Goal: Information Seeking & Learning: Find specific fact

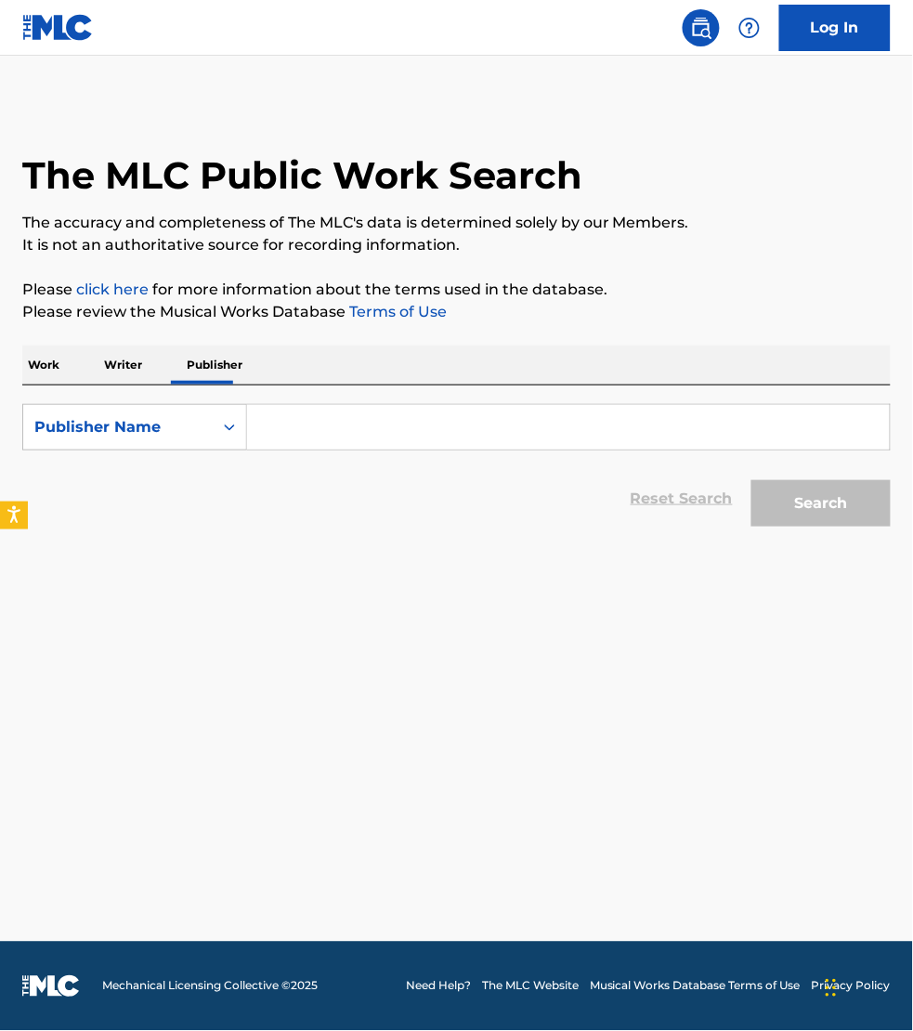
click at [60, 350] on p "Work" at bounding box center [43, 365] width 43 height 39
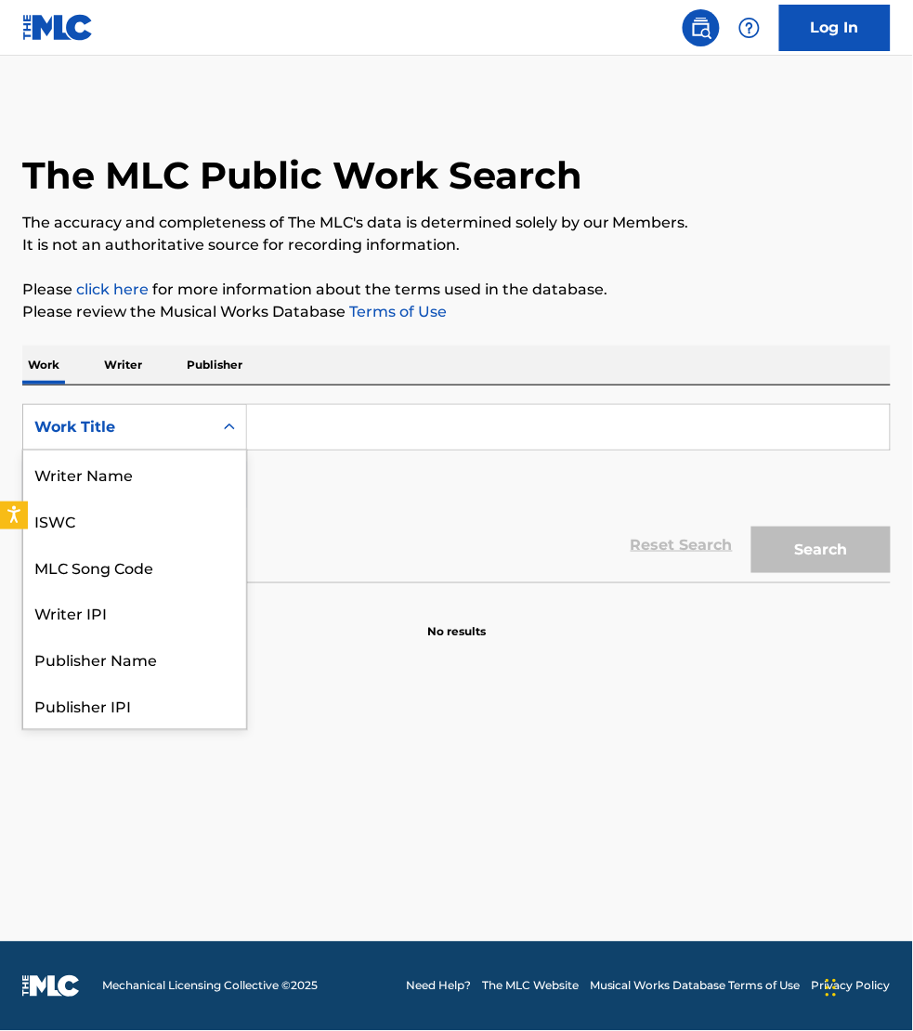
click at [61, 419] on div "Work Title" at bounding box center [117, 427] width 167 height 22
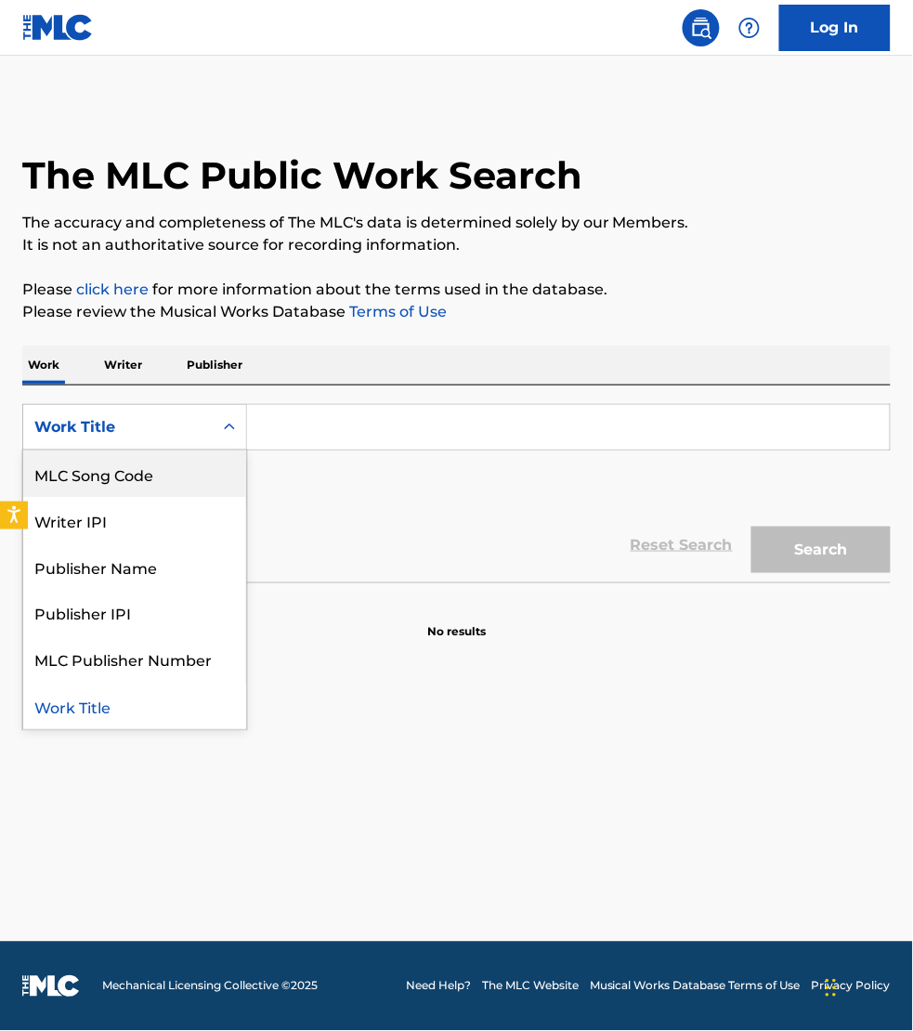
click at [68, 460] on div "MLC Song Code" at bounding box center [134, 474] width 223 height 46
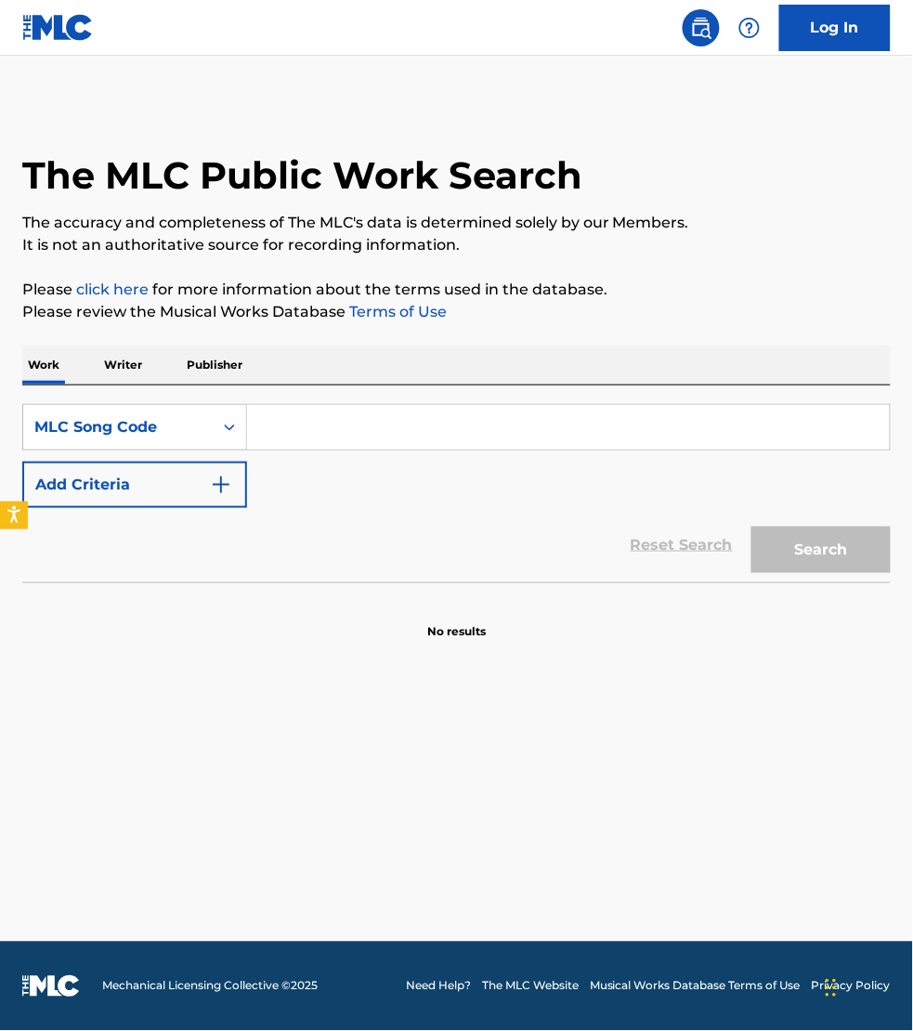
click at [284, 425] on input "Search Form" at bounding box center [568, 427] width 643 height 45
paste input "IY9FUP"
type input "IY9FUP"
click at [752, 527] on button "Search" at bounding box center [821, 550] width 139 height 46
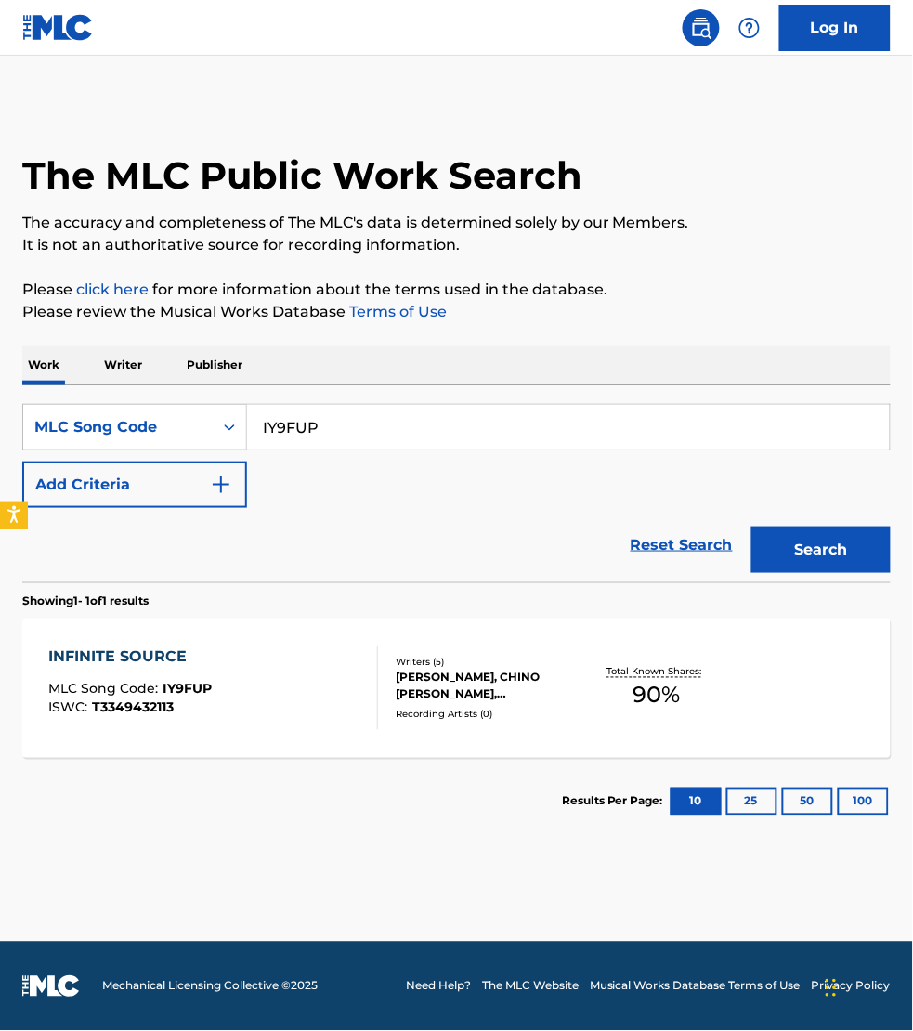
click at [307, 689] on div "INFINITE SOURCE MLC Song Code : IY9FUP ISWC : T3349432113" at bounding box center [213, 689] width 330 height 84
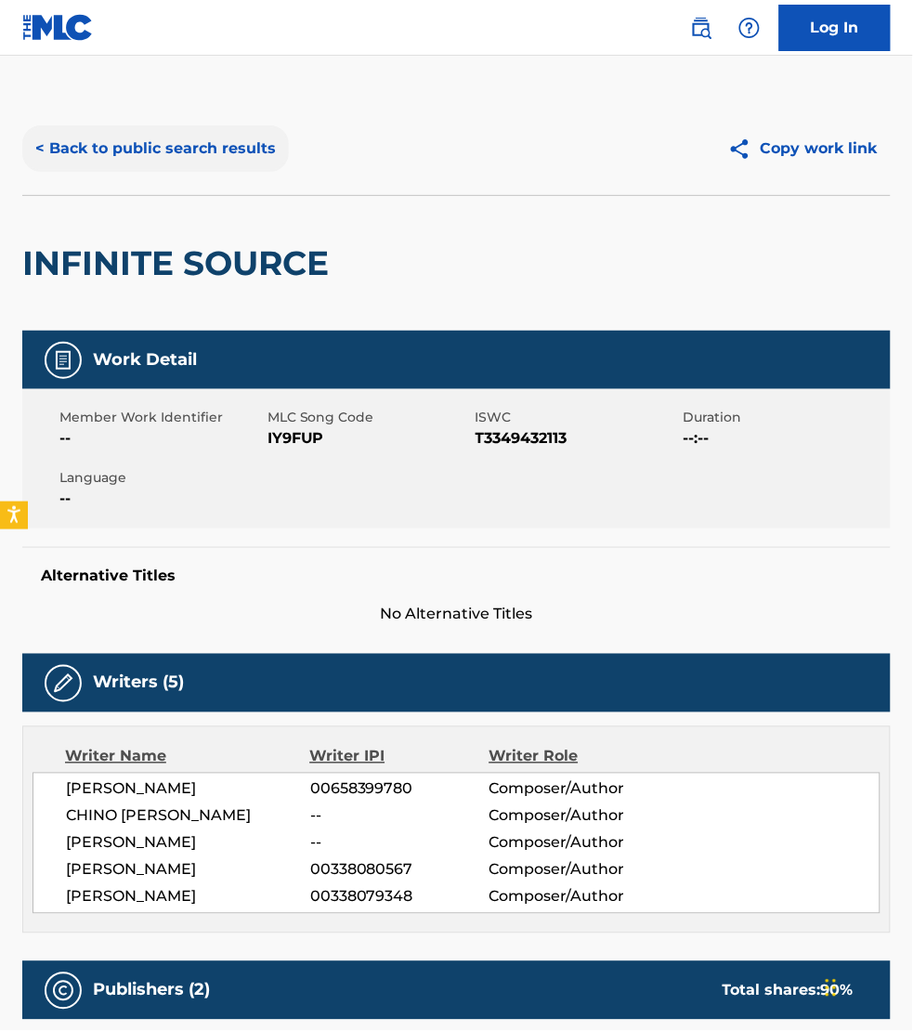
click at [155, 150] on button "< Back to public search results" at bounding box center [155, 148] width 267 height 46
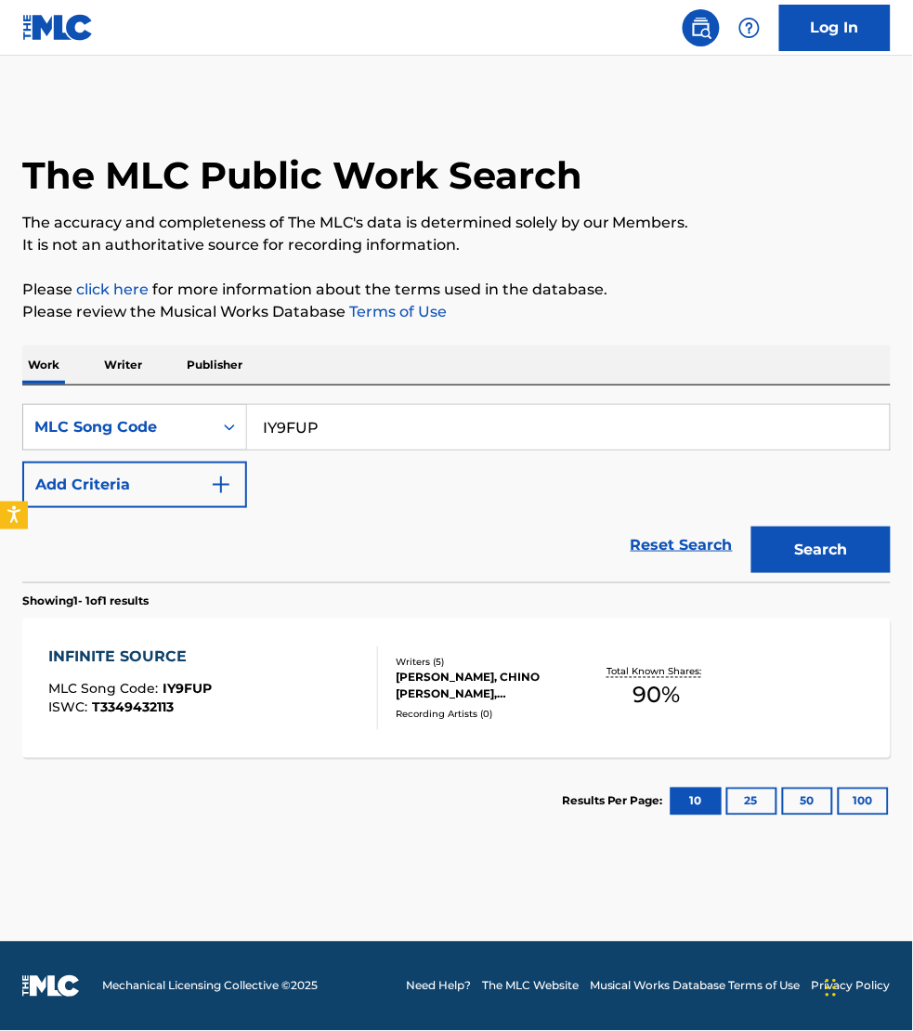
click at [337, 434] on input "IY9FUP" at bounding box center [568, 427] width 643 height 45
paste input "HQ1HD8"
type input "HQ1HD8"
click at [752, 527] on button "Search" at bounding box center [821, 550] width 139 height 46
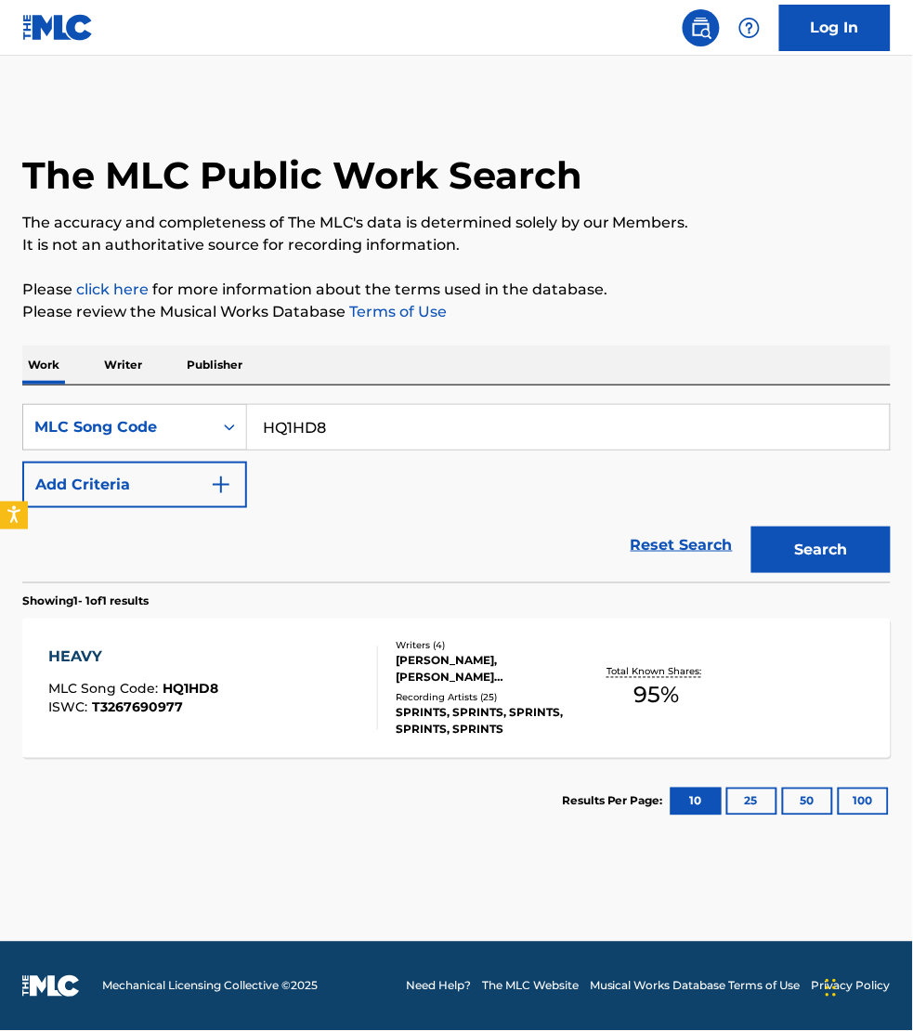
click at [327, 670] on div "HEAVY MLC Song Code : HQ1HD8 ISWC : T3267690977" at bounding box center [213, 689] width 330 height 84
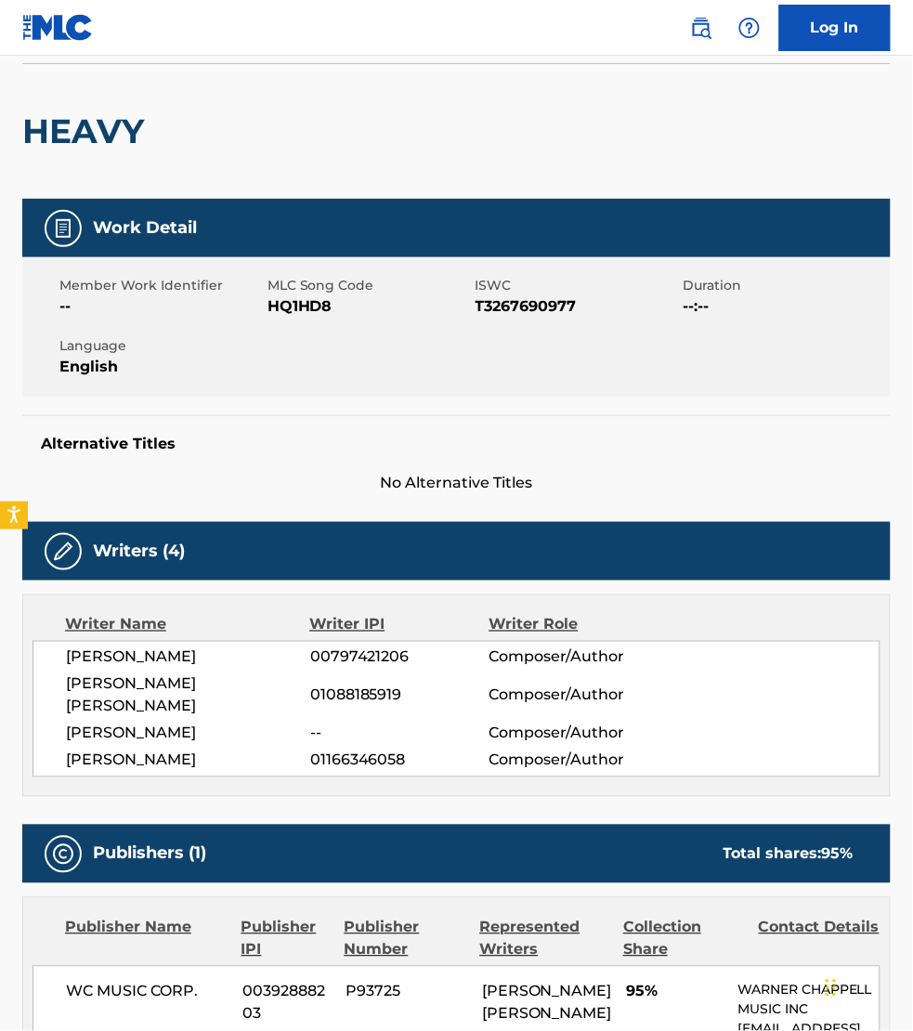
scroll to position [261, 0]
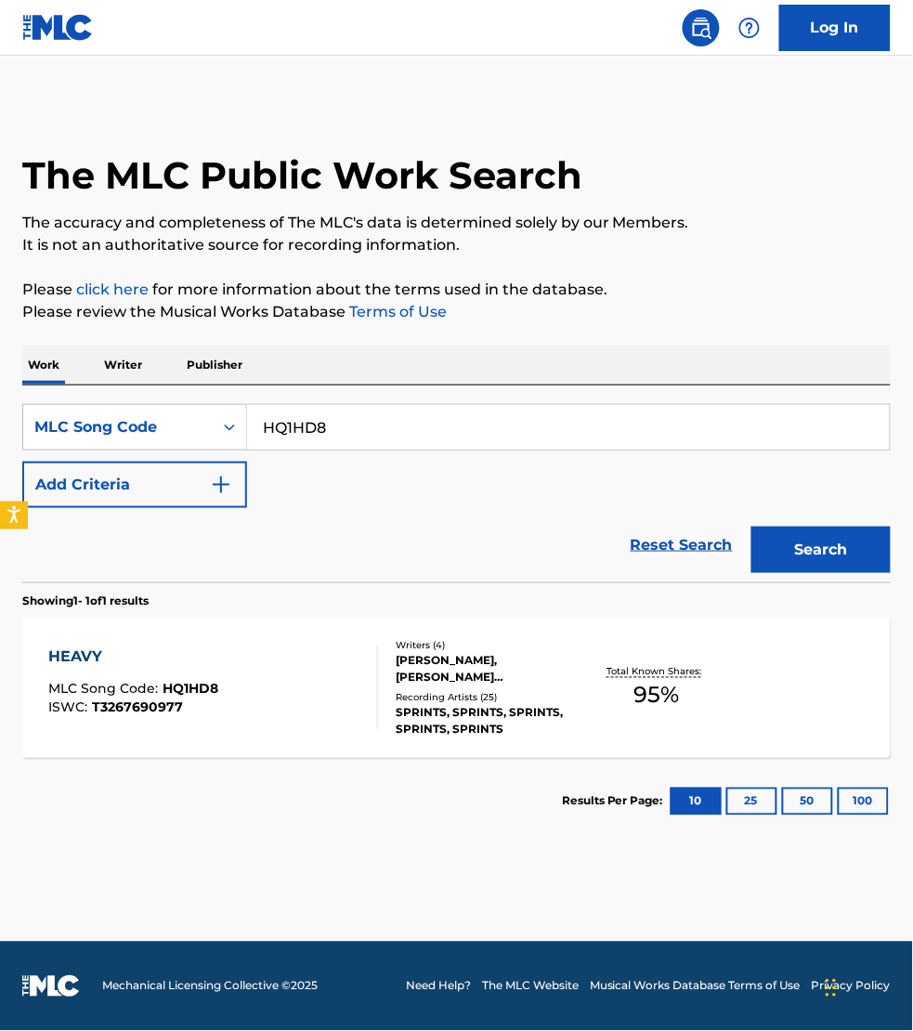
click at [358, 425] on input "HQ1HD8" at bounding box center [568, 427] width 643 height 45
paste input "S41443"
type input "S41443"
click at [752, 527] on button "Search" at bounding box center [821, 550] width 139 height 46
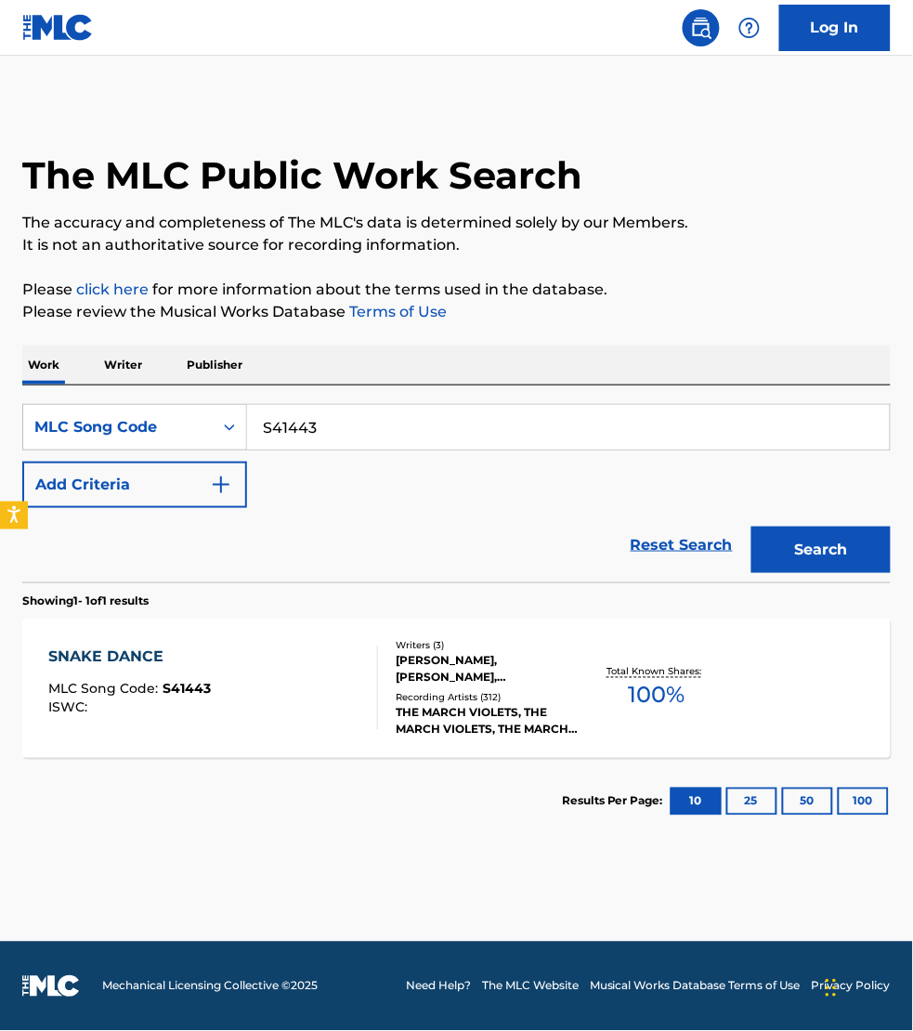
click at [313, 690] on div "SNAKE DANCE MLC Song Code : S41443 ISWC :" at bounding box center [213, 689] width 330 height 84
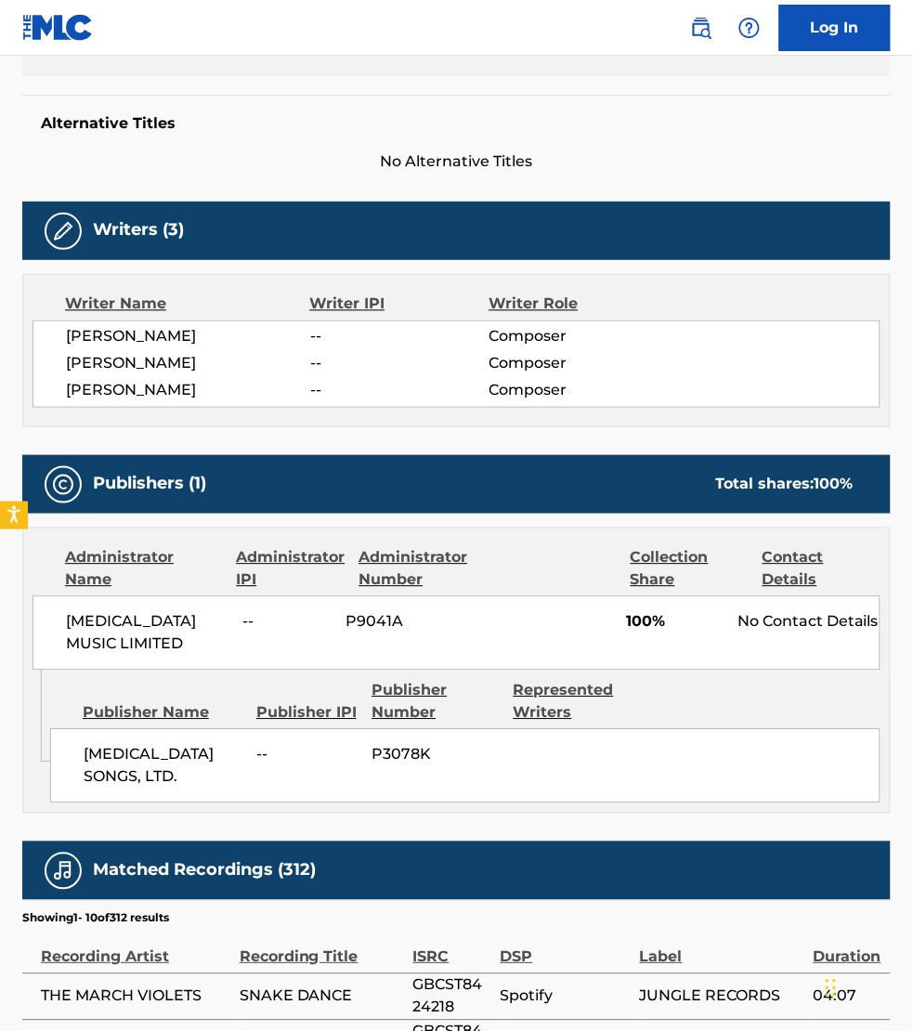
scroll to position [493, 0]
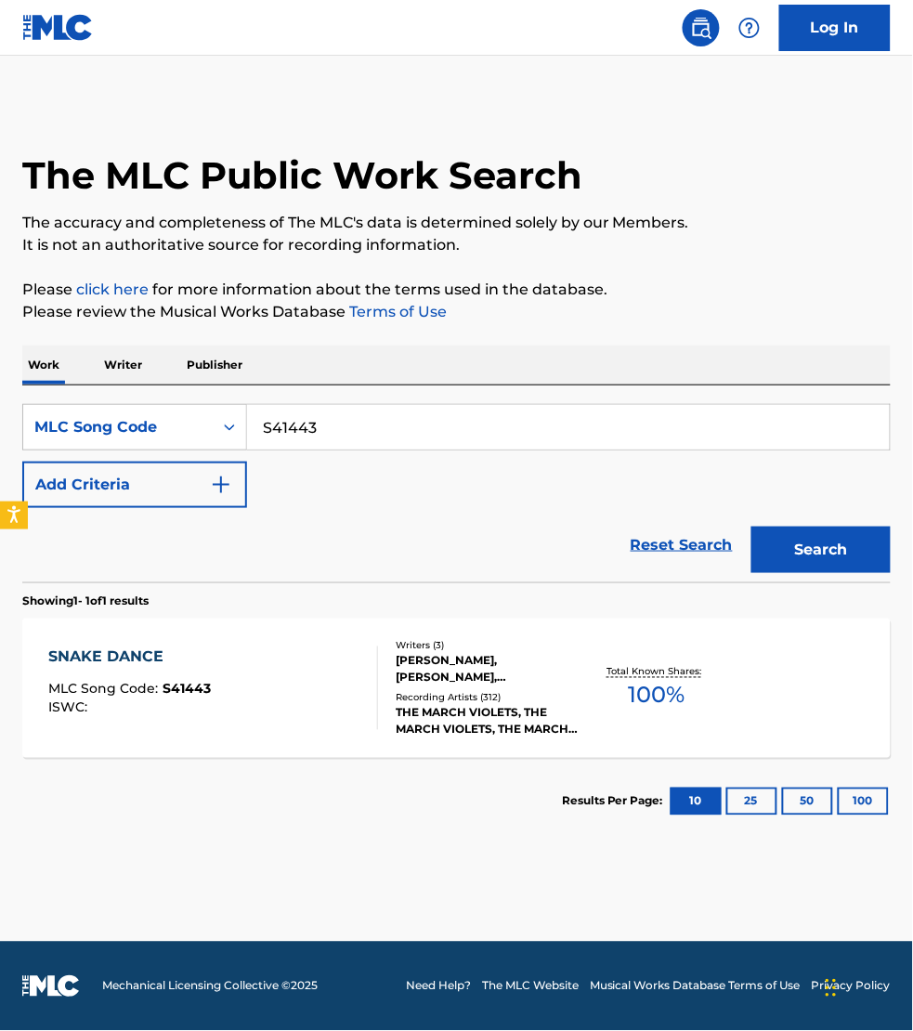
click at [336, 420] on input "S41443" at bounding box center [568, 427] width 643 height 45
paste input "D94365"
type input "D94365"
click at [752, 527] on button "Search" at bounding box center [821, 550] width 139 height 46
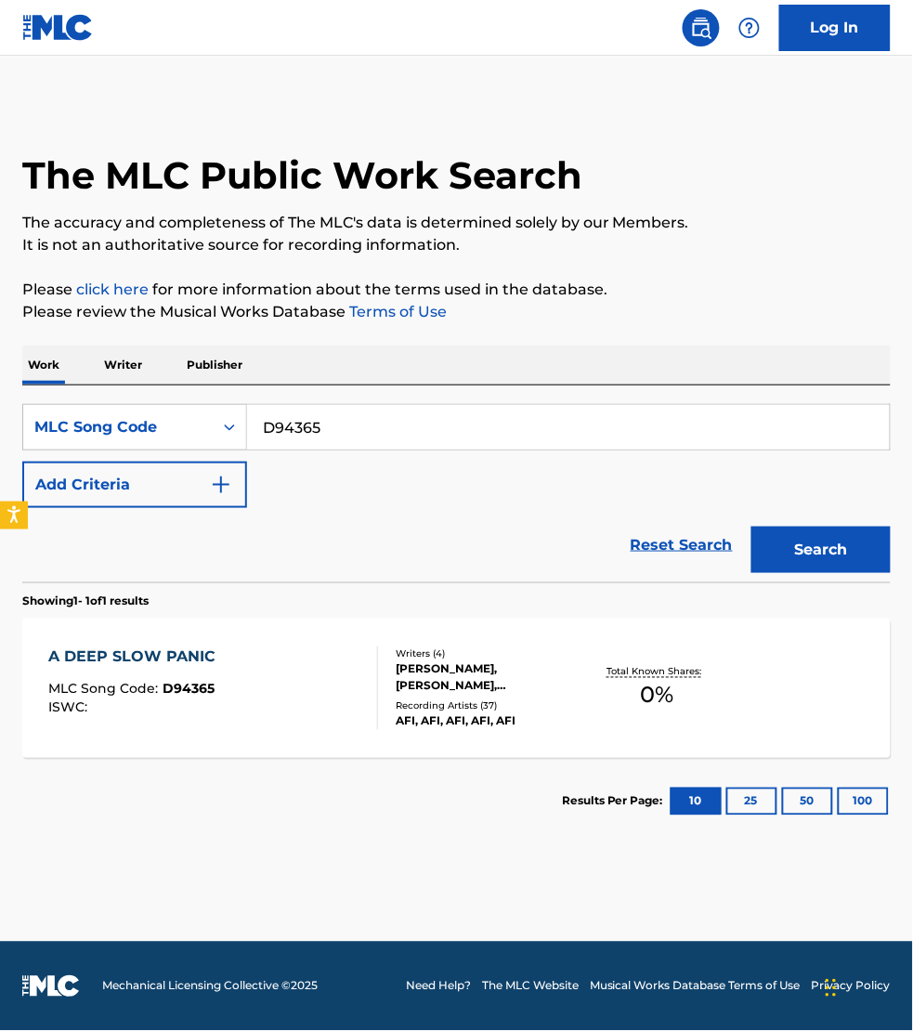
click at [327, 685] on div "A DEEP SLOW PANIC MLC Song Code : D94365 ISWC :" at bounding box center [213, 689] width 330 height 84
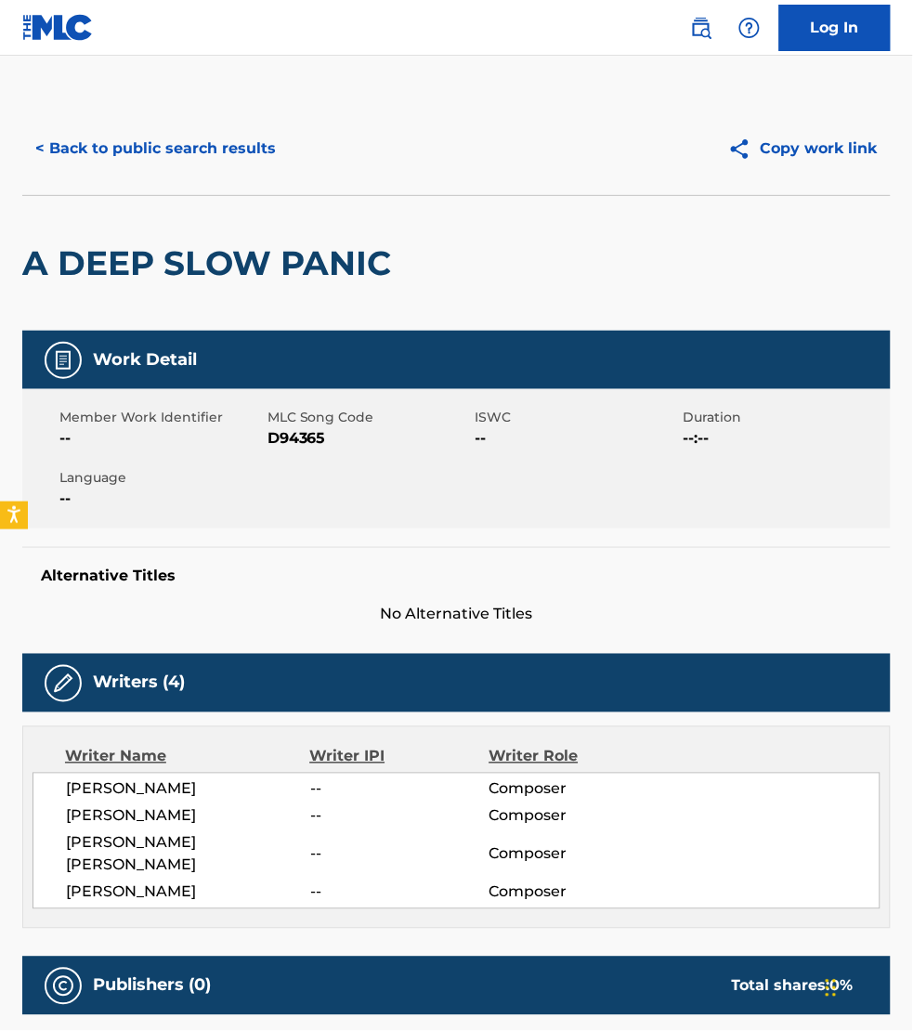
click at [639, 1016] on div "No publishers listed" at bounding box center [456, 1045] width 869 height 59
click at [146, 140] on button "< Back to public search results" at bounding box center [155, 148] width 267 height 46
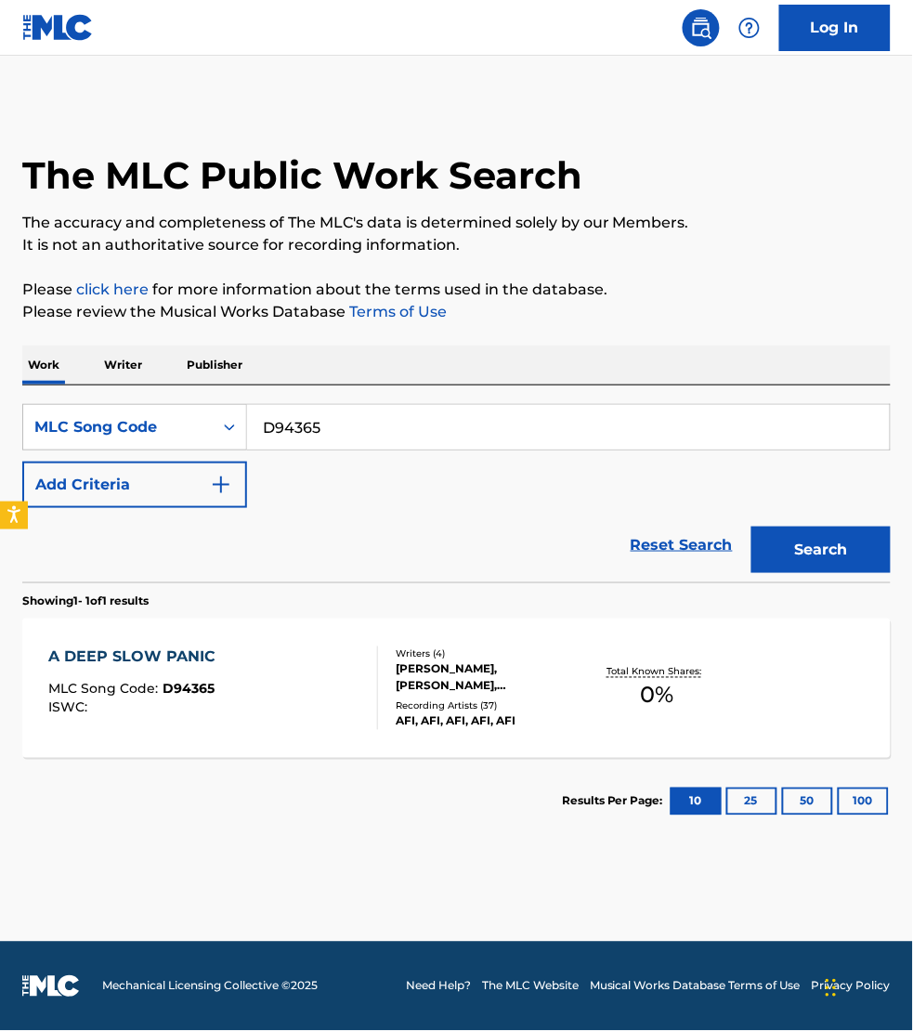
click at [323, 428] on input "D94365" at bounding box center [568, 427] width 643 height 45
paste input "ES0ZUT"
type input "ES0ZUT"
click at [752, 527] on button "Search" at bounding box center [821, 550] width 139 height 46
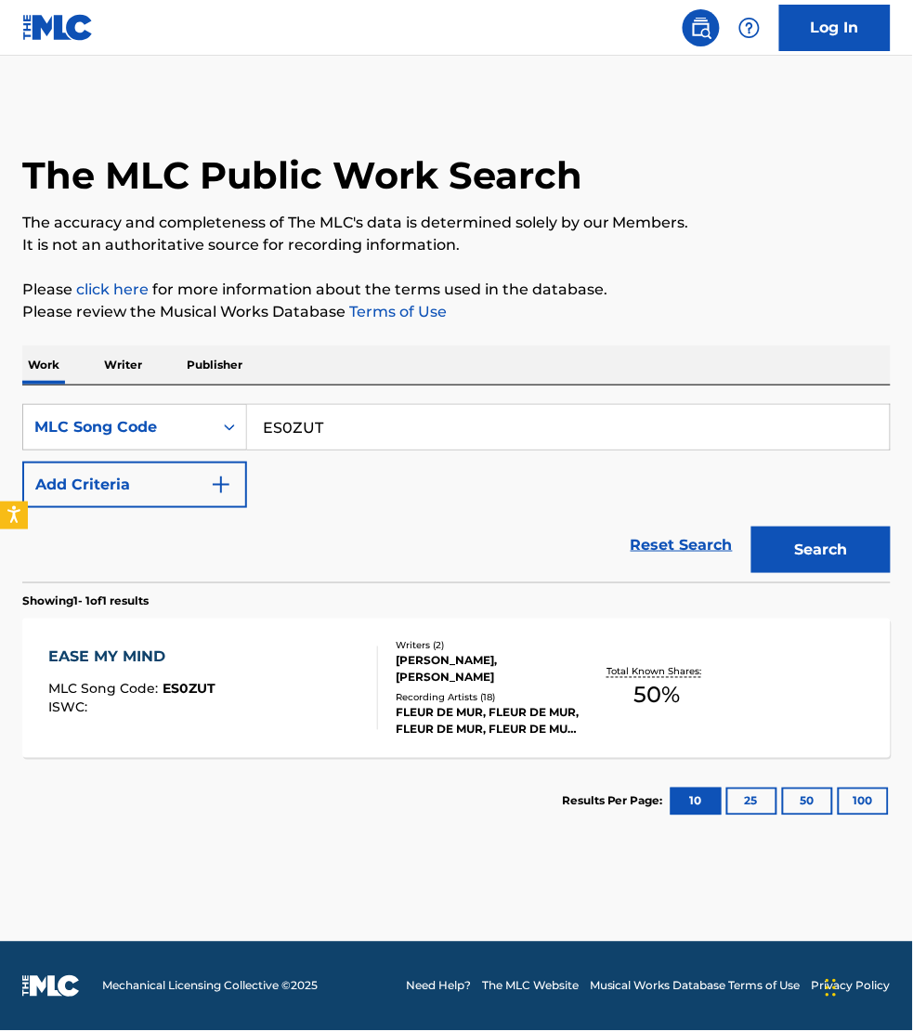
click at [335, 675] on div "EASE MY MIND MLC Song Code : ES0ZUT ISWC :" at bounding box center [213, 689] width 330 height 84
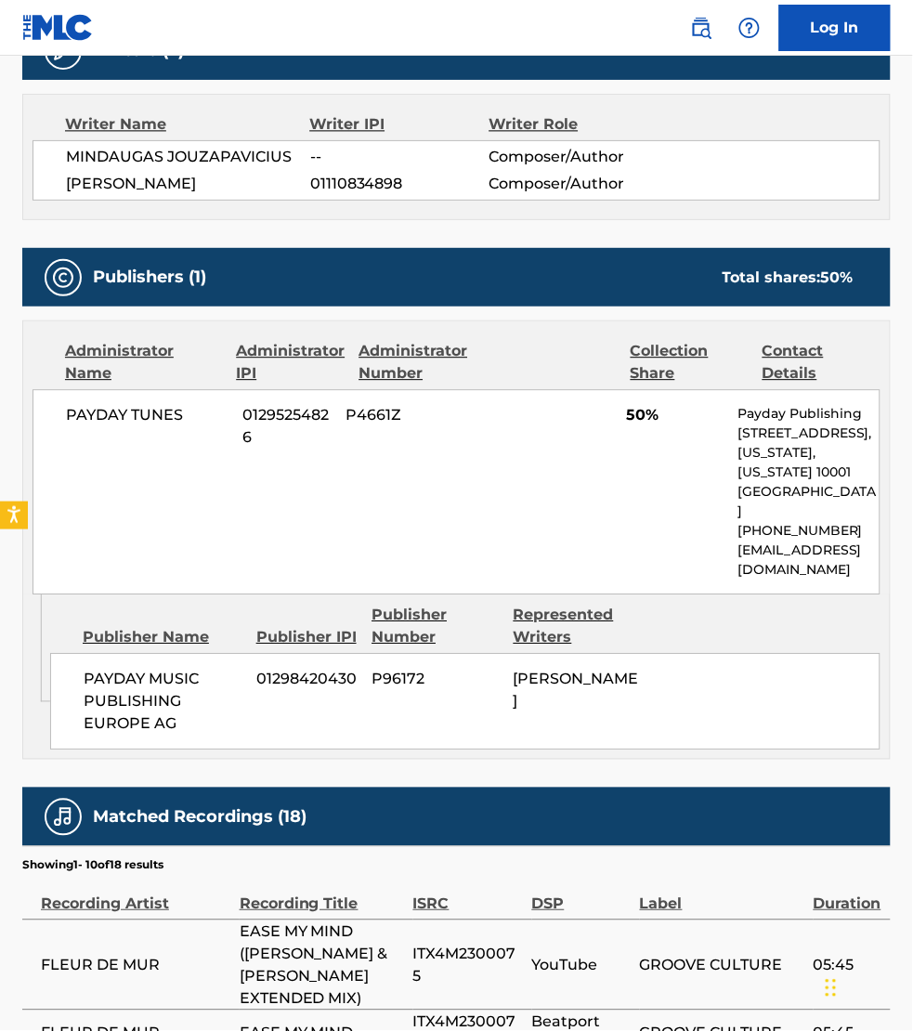
scroll to position [638, 0]
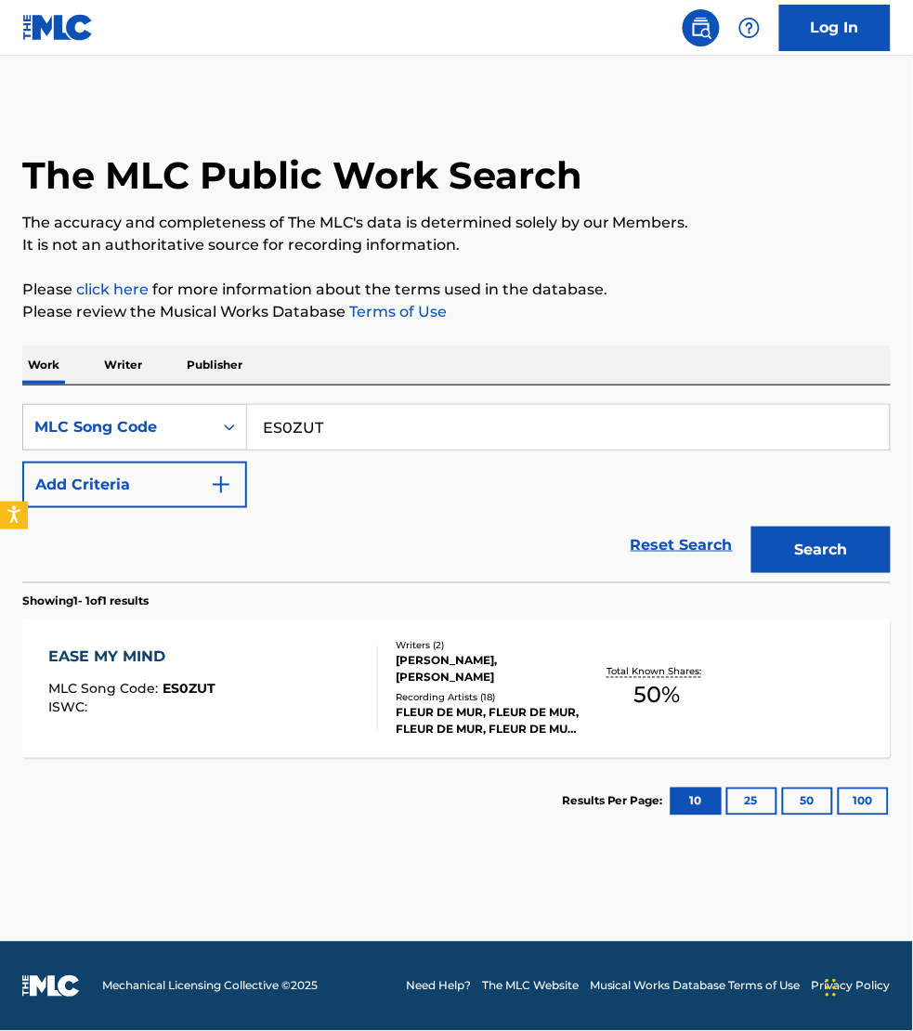
click at [337, 428] on input "ES0ZUT" at bounding box center [568, 427] width 643 height 45
paste input "DC0PY"
type input "DC0PYT"
click at [752, 527] on button "Search" at bounding box center [821, 550] width 139 height 46
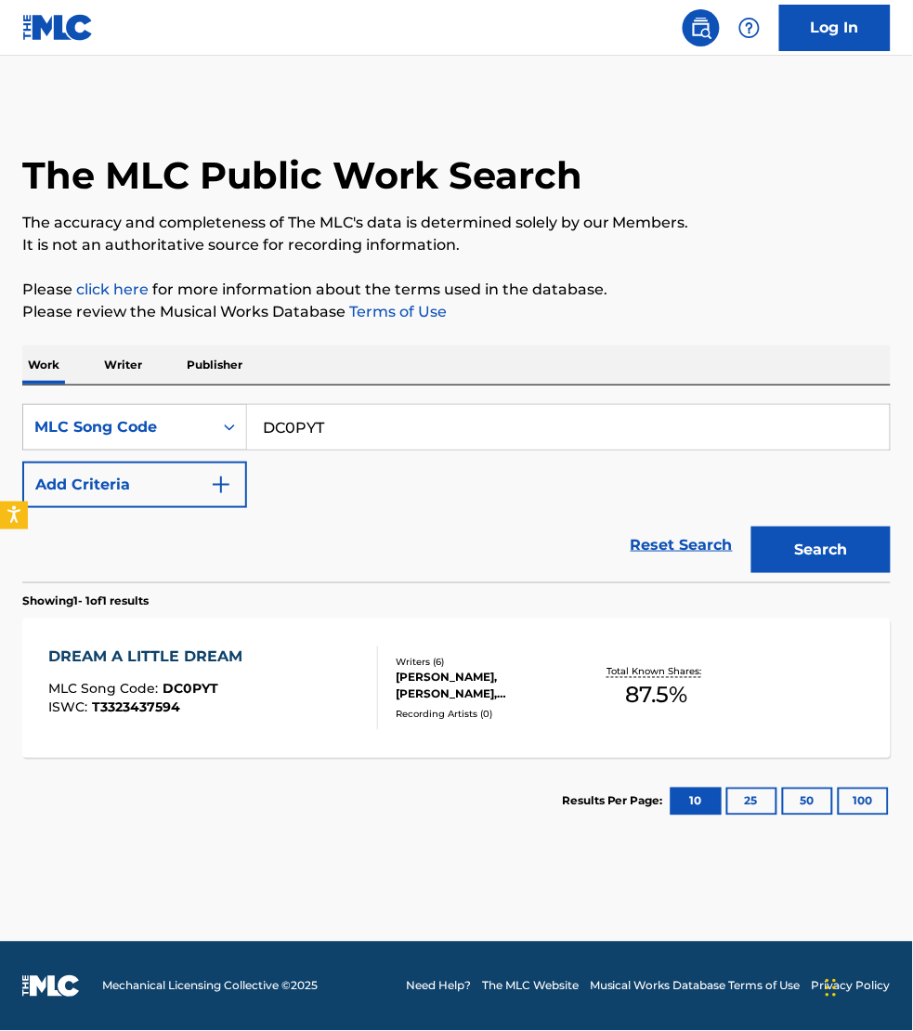
click at [331, 704] on div "DREAM A LITTLE DREAM MLC Song Code : DC0PYT ISWC : T3323437594" at bounding box center [213, 689] width 330 height 84
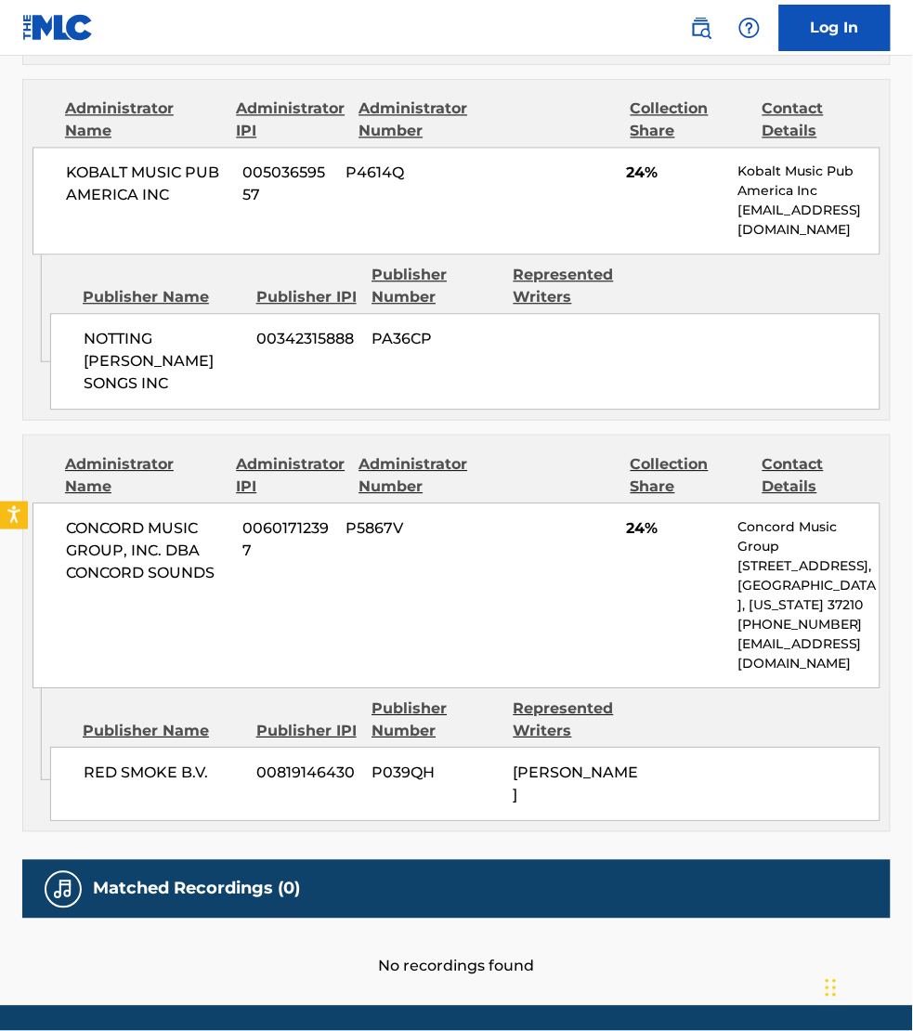
scroll to position [1819, 0]
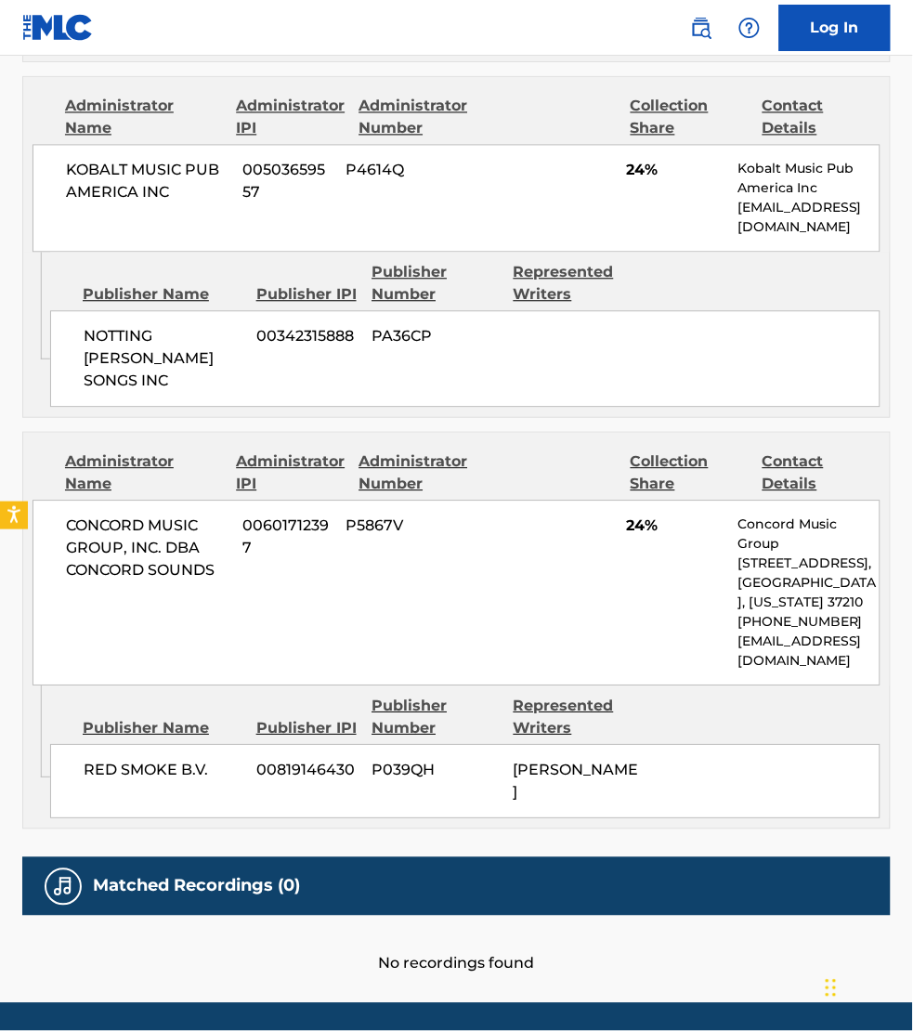
click at [732, 916] on div "No recordings found" at bounding box center [456, 945] width 869 height 59
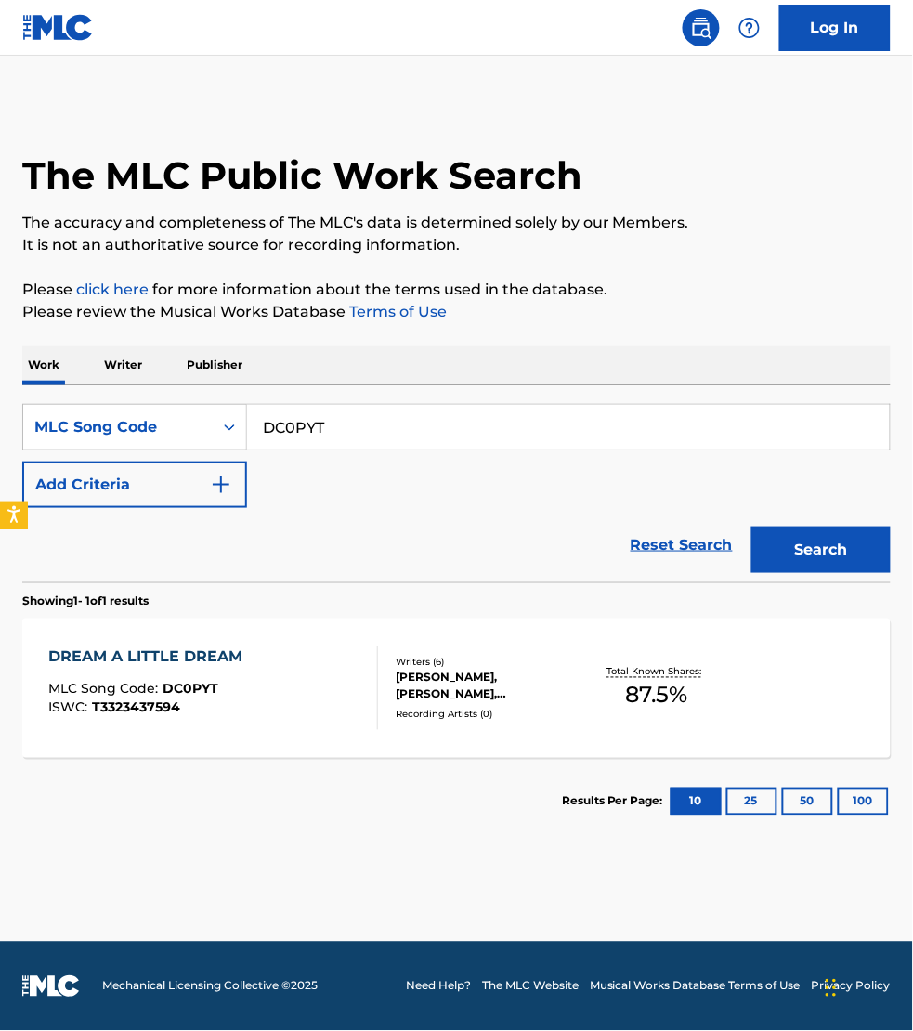
click at [344, 426] on input "DC0PYT" at bounding box center [568, 427] width 643 height 45
paste input "I25DH6"
type input "I25DH6"
click at [752, 527] on button "Search" at bounding box center [821, 550] width 139 height 46
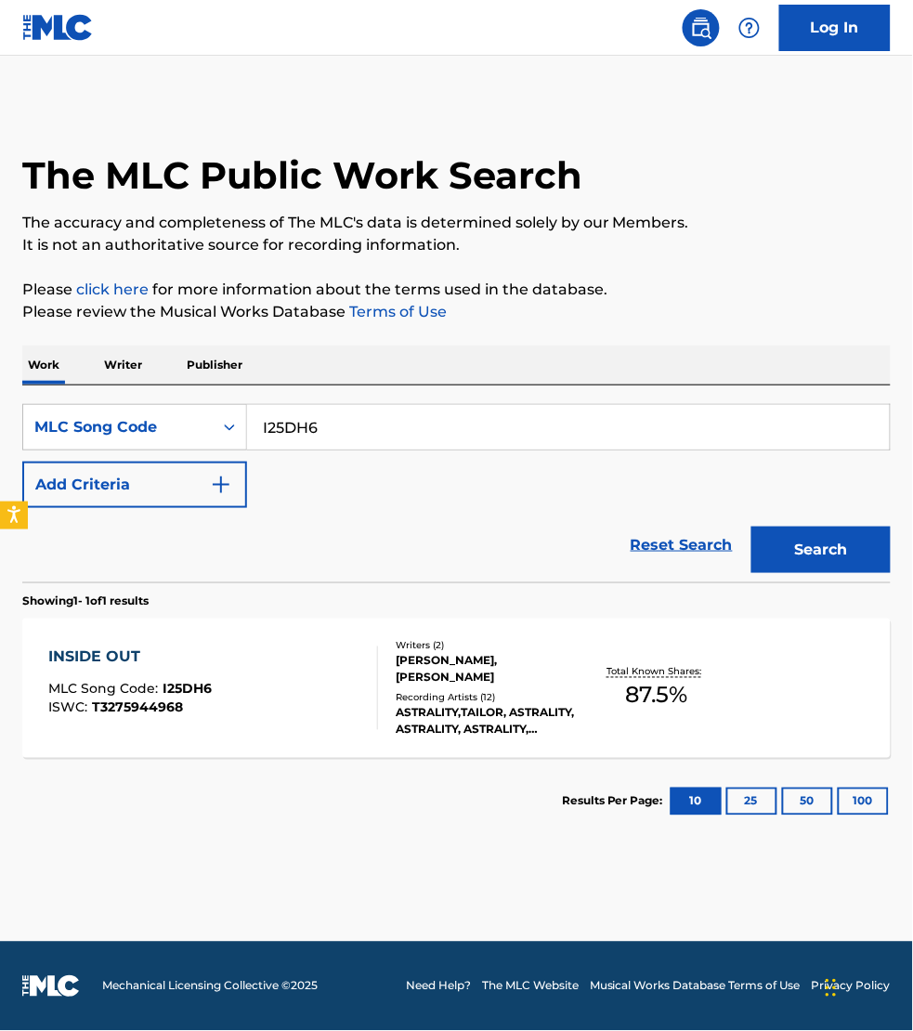
click at [330, 695] on div "INSIDE OUT MLC Song Code : I25DH6 ISWC : T3275944968" at bounding box center [213, 689] width 330 height 84
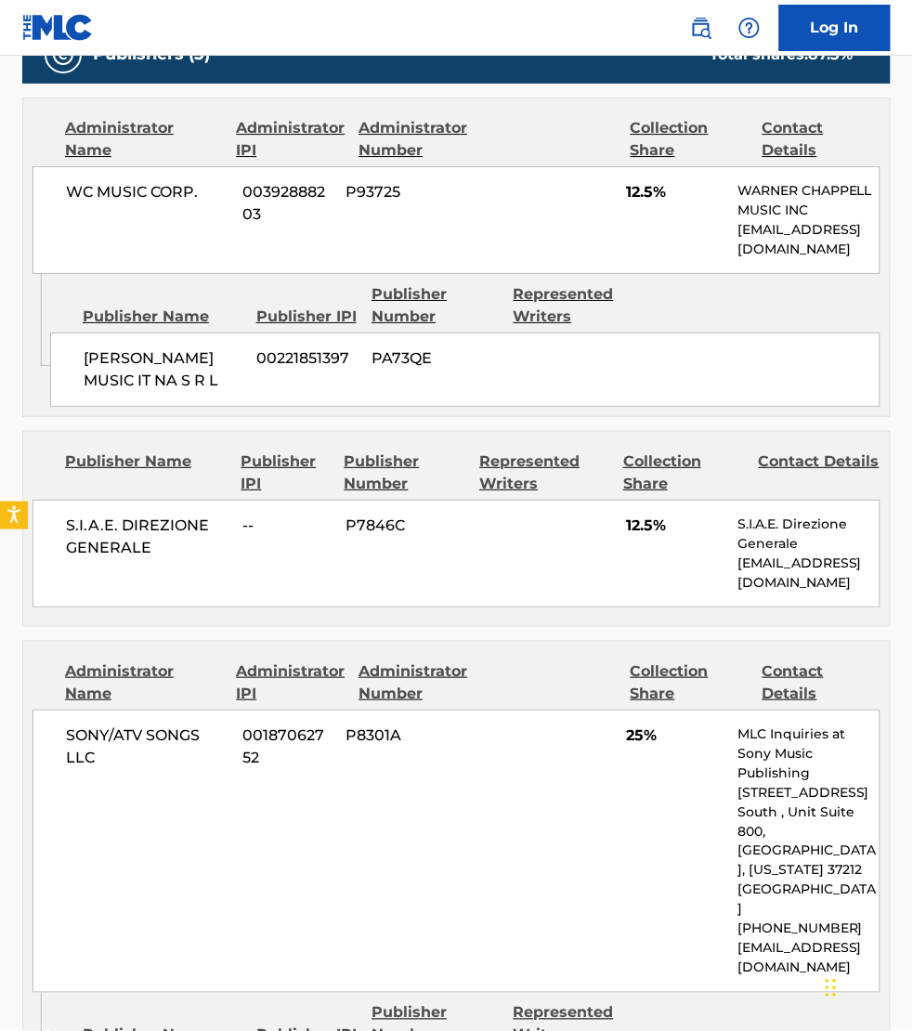
scroll to position [987, 0]
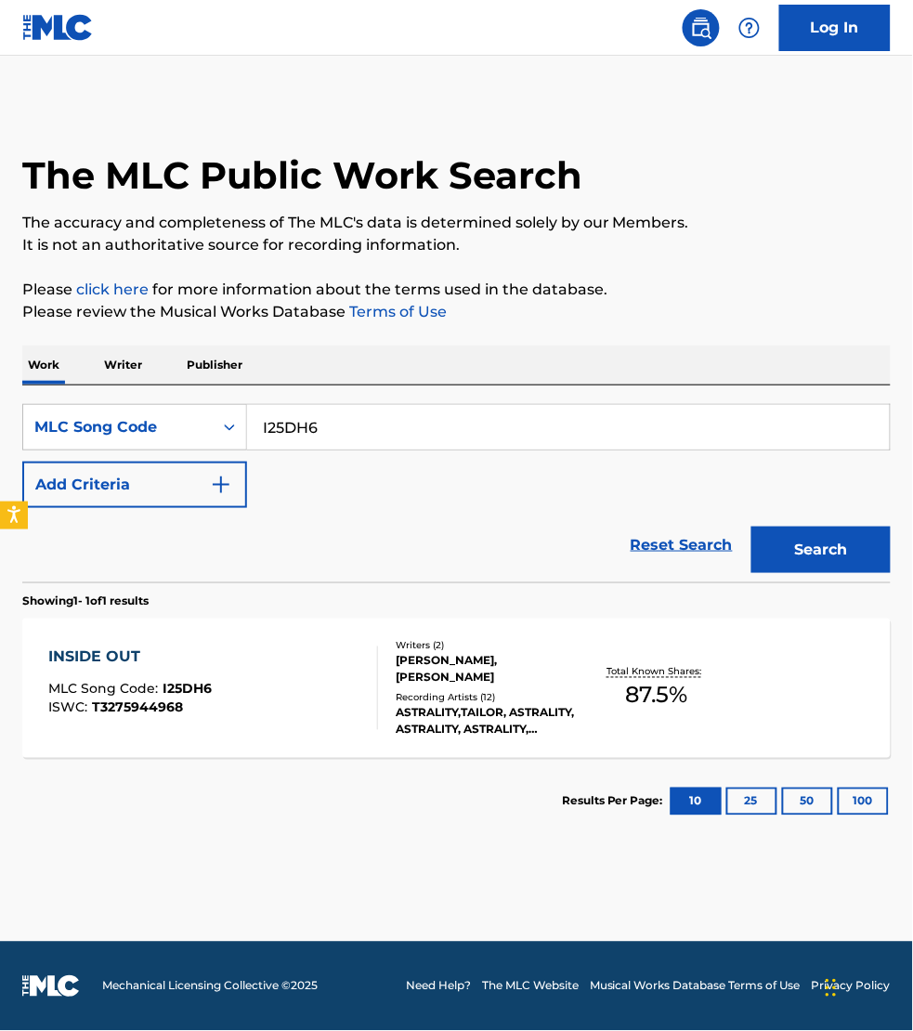
click at [328, 429] on input "I25DH6" at bounding box center [568, 427] width 643 height 45
paste input "AX2S4V"
type input "AX2S4V"
click at [752, 527] on button "Search" at bounding box center [821, 550] width 139 height 46
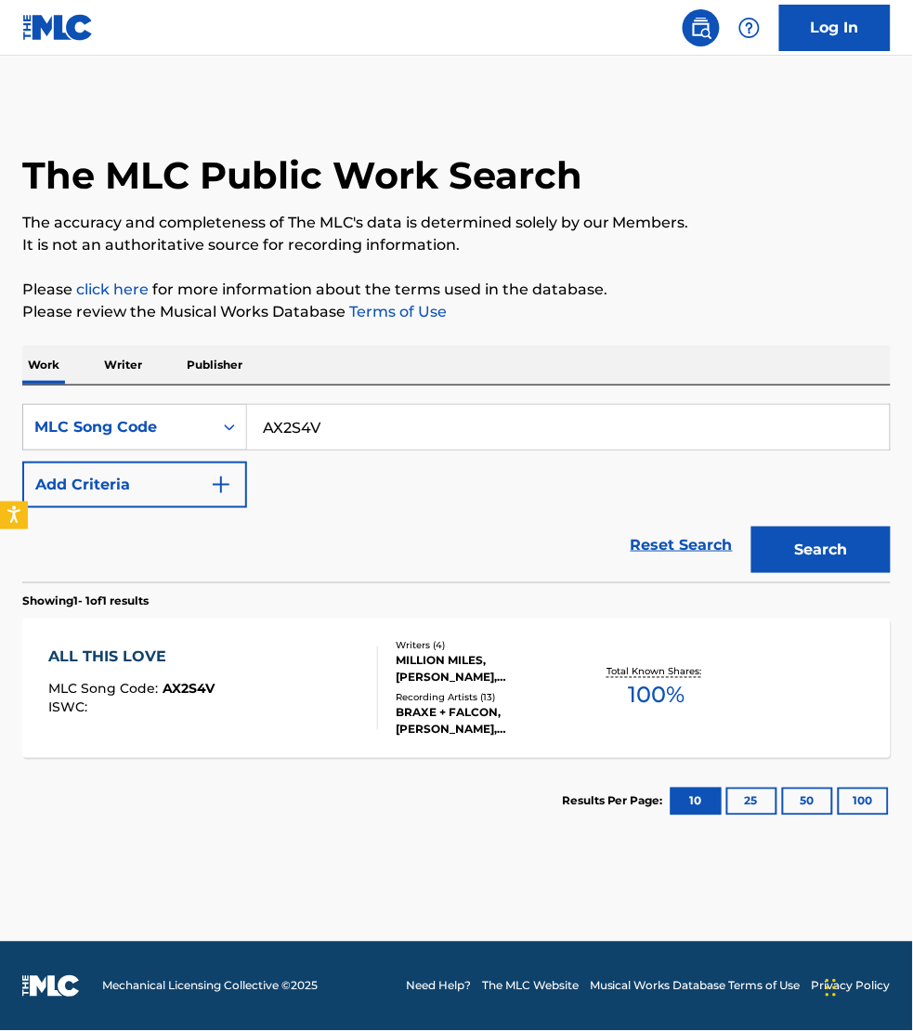
click at [314, 688] on div "ALL THIS LOVE MLC Song Code : AX2S4V ISWC :" at bounding box center [213, 689] width 330 height 84
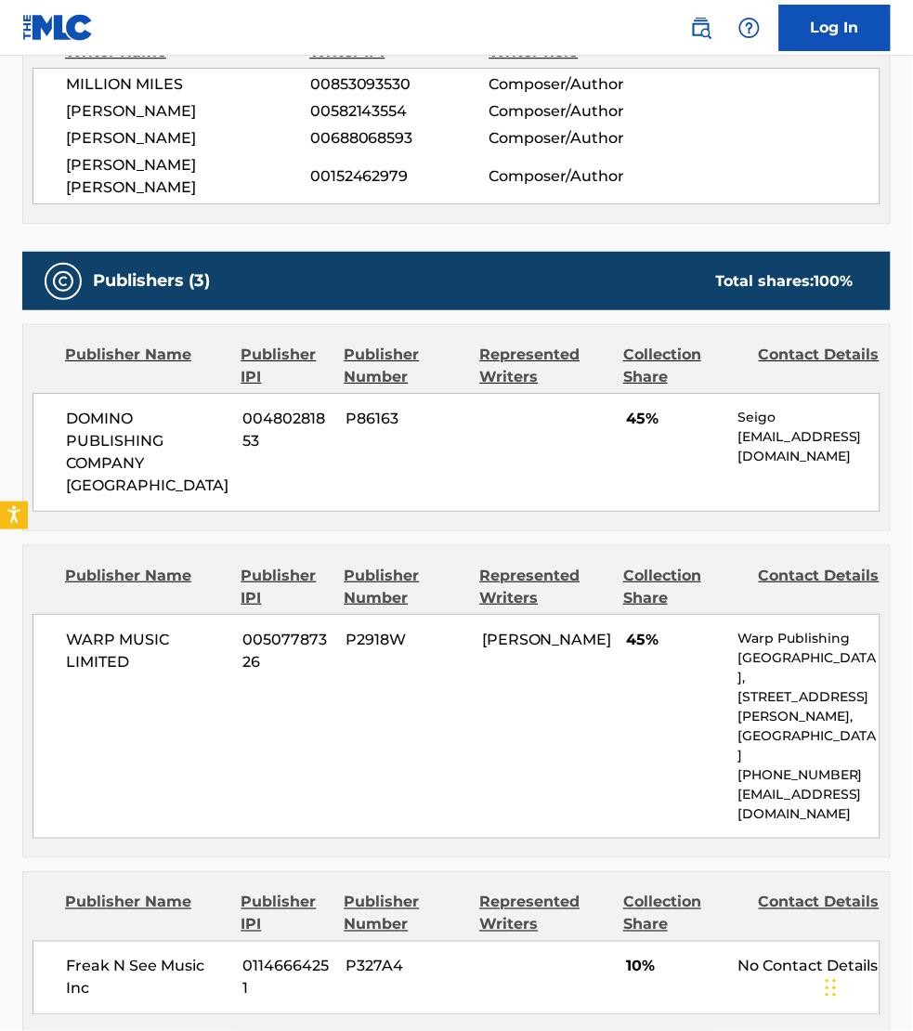
scroll to position [987, 0]
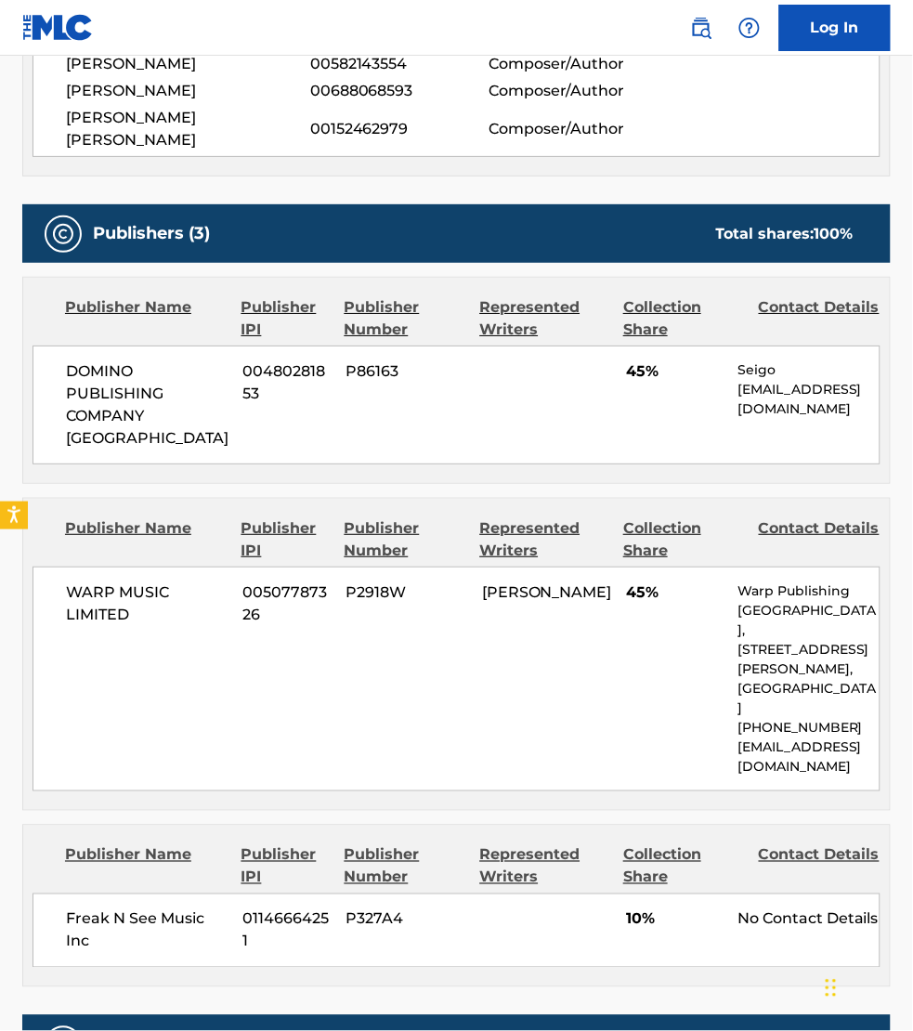
click at [707, 904] on div "Work Detail Member Work Identifier -- MLC Song Code AX2S4V ISWC -- Duration 03:…" at bounding box center [456, 608] width 869 height 2529
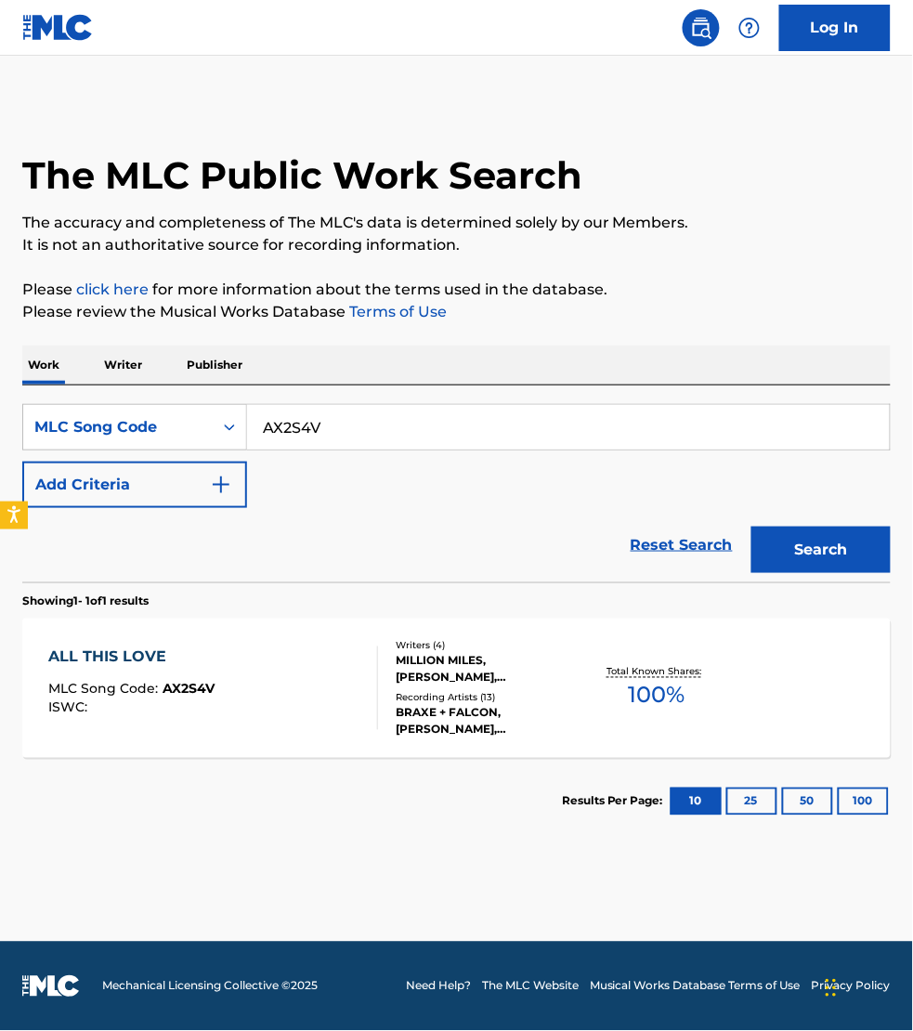
click at [336, 419] on input "AX2S4V" at bounding box center [568, 427] width 643 height 45
click at [337, 420] on input "AX2S4V" at bounding box center [568, 427] width 643 height 45
paste input "KI3NR1"
type input "KI3NR1"
click at [752, 527] on button "Search" at bounding box center [821, 550] width 139 height 46
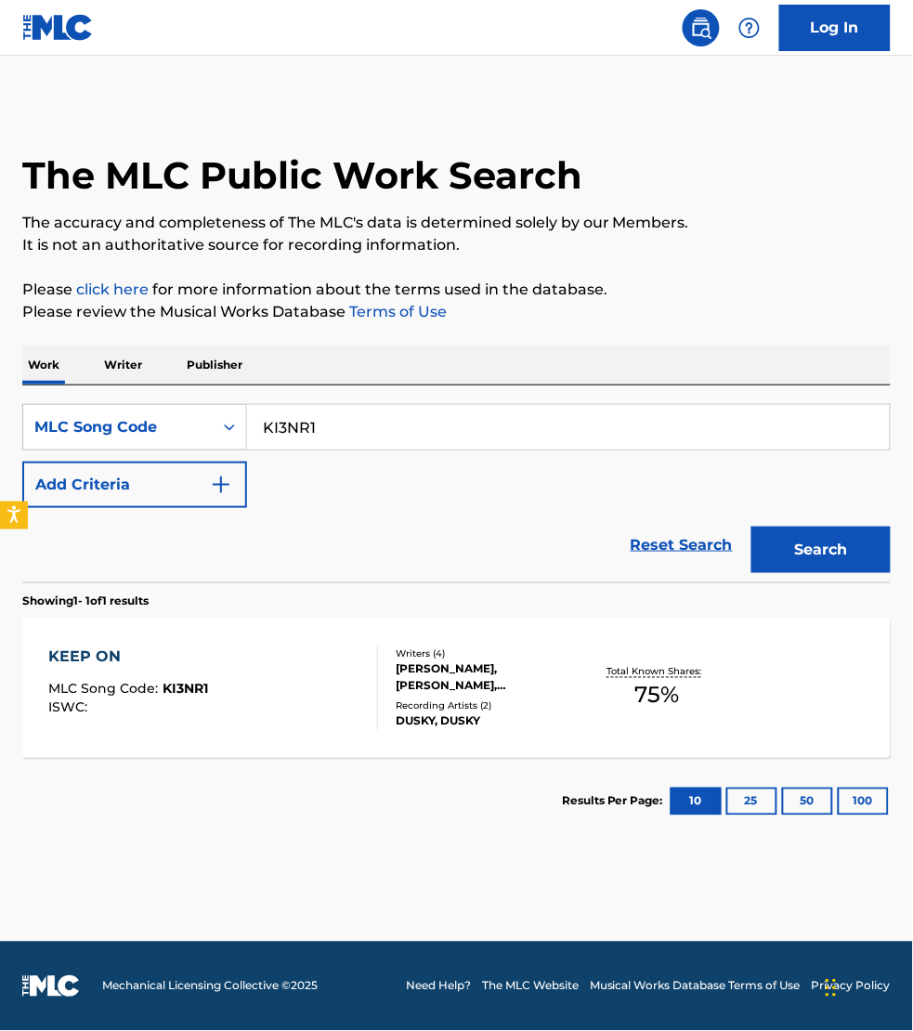
click at [339, 685] on div "KEEP ON MLC Song Code : KI3NR1 ISWC :" at bounding box center [213, 689] width 330 height 84
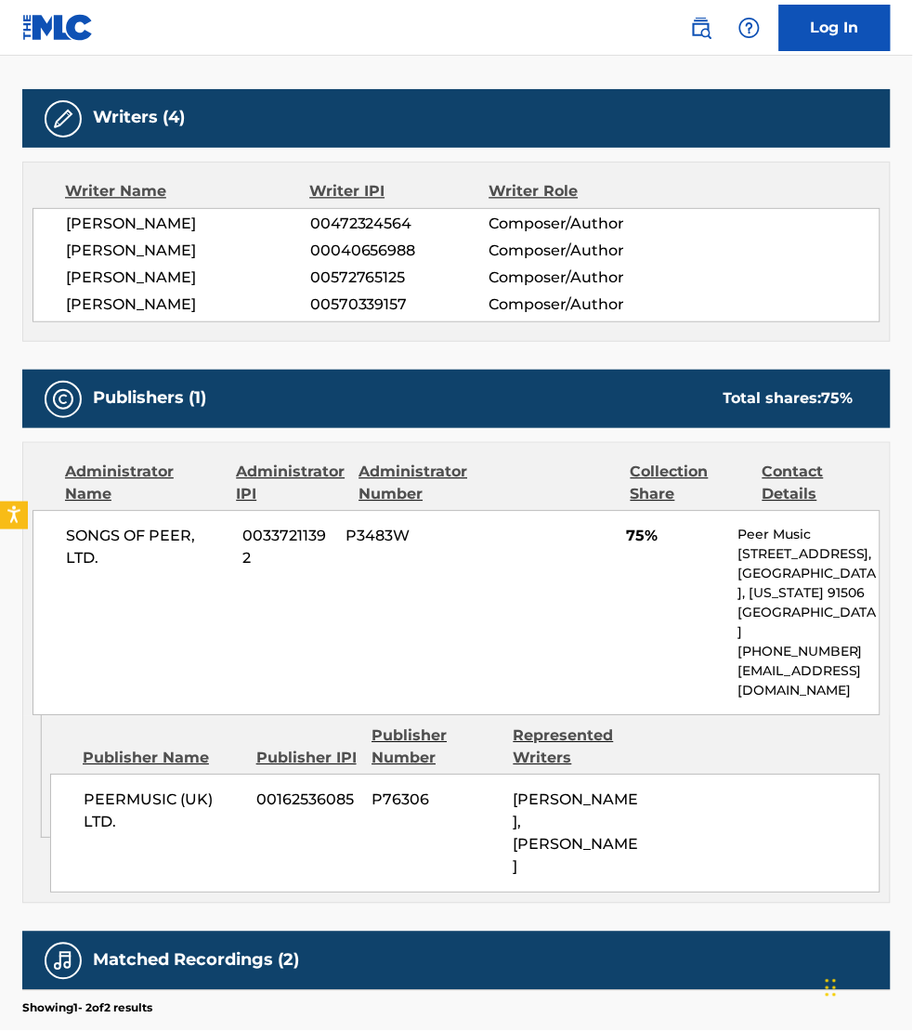
scroll to position [581, 0]
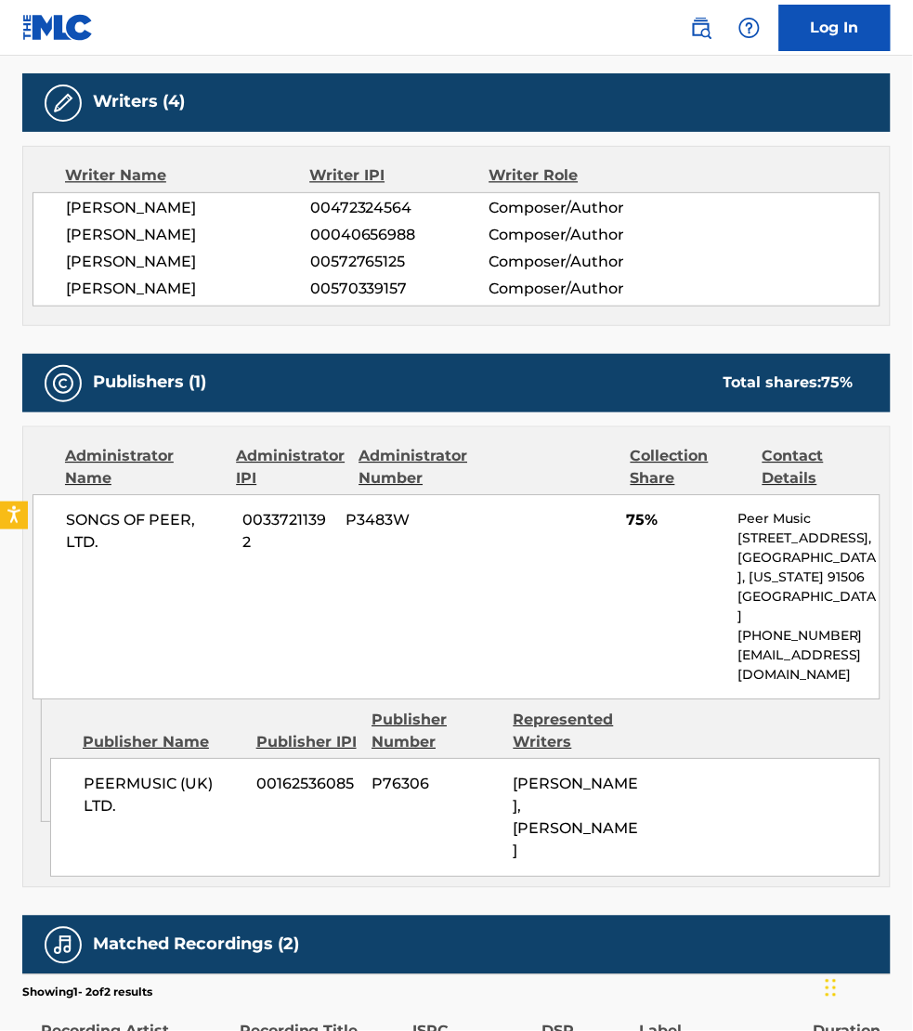
click at [662, 925] on div "Work Detail Member Work Identifier -- MLC Song Code KI3NR1 ISWC -- Duration --:…" at bounding box center [456, 446] width 869 height 1392
